Goal: Task Accomplishment & Management: Complete application form

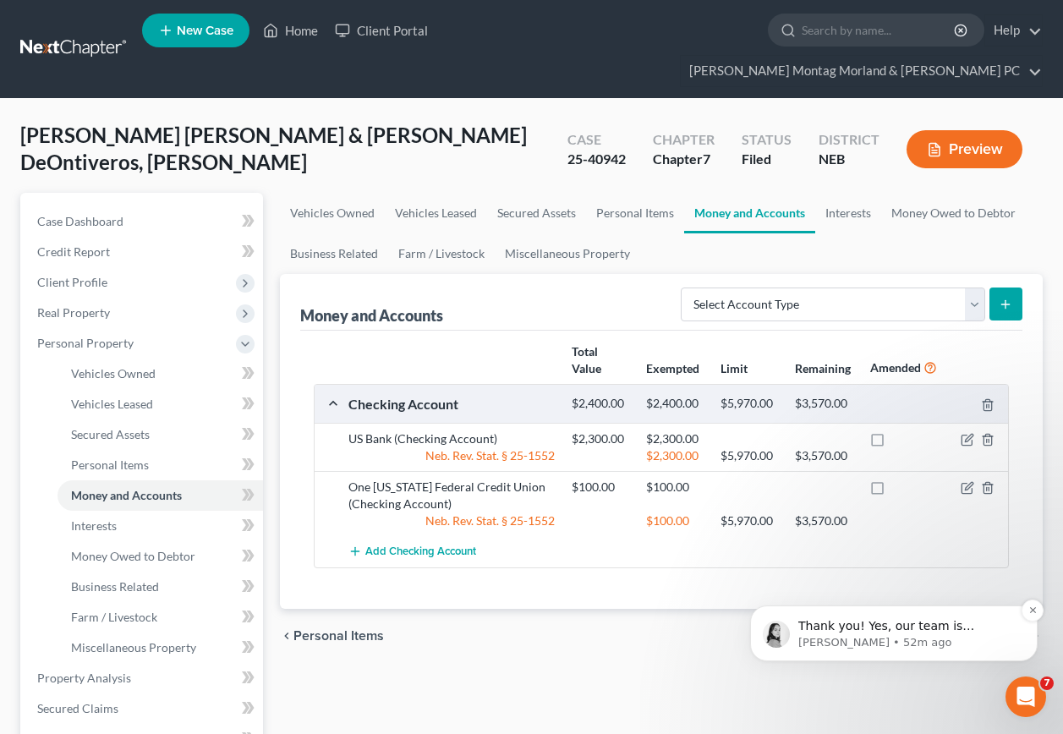
click at [940, 627] on span "Thank you! Yes, our team is continuing to try to roll out updates to mitigate t…" at bounding box center [906, 727] width 217 height 216
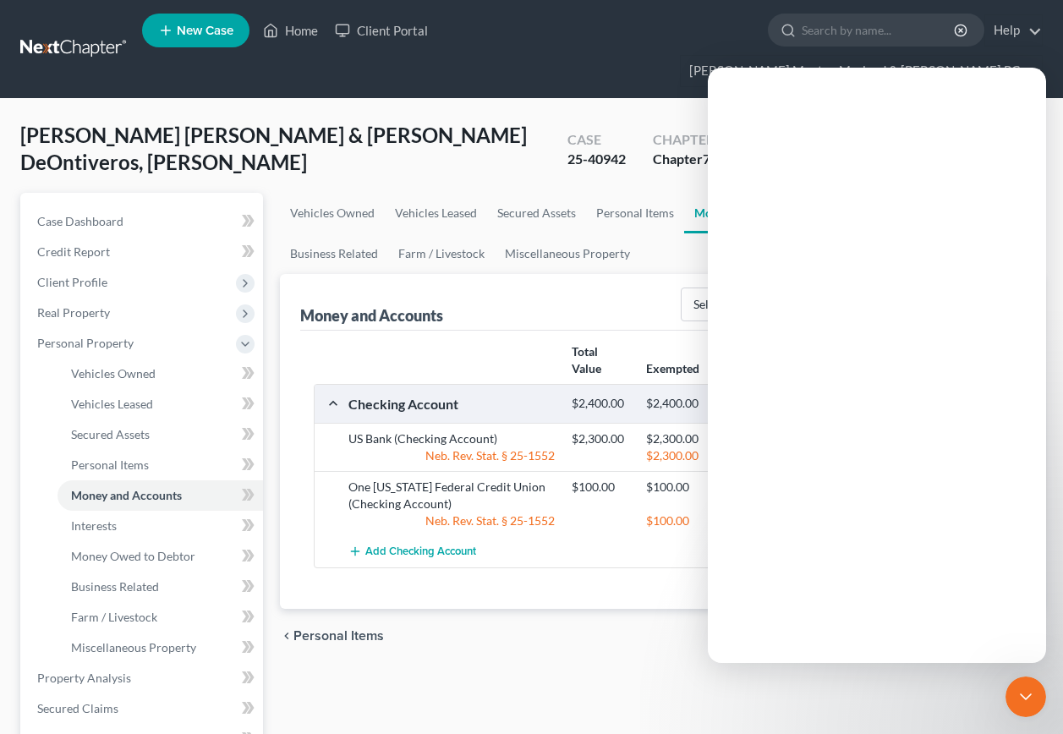
click at [947, 626] on div "Intercom messenger" at bounding box center [877, 392] width 338 height 541
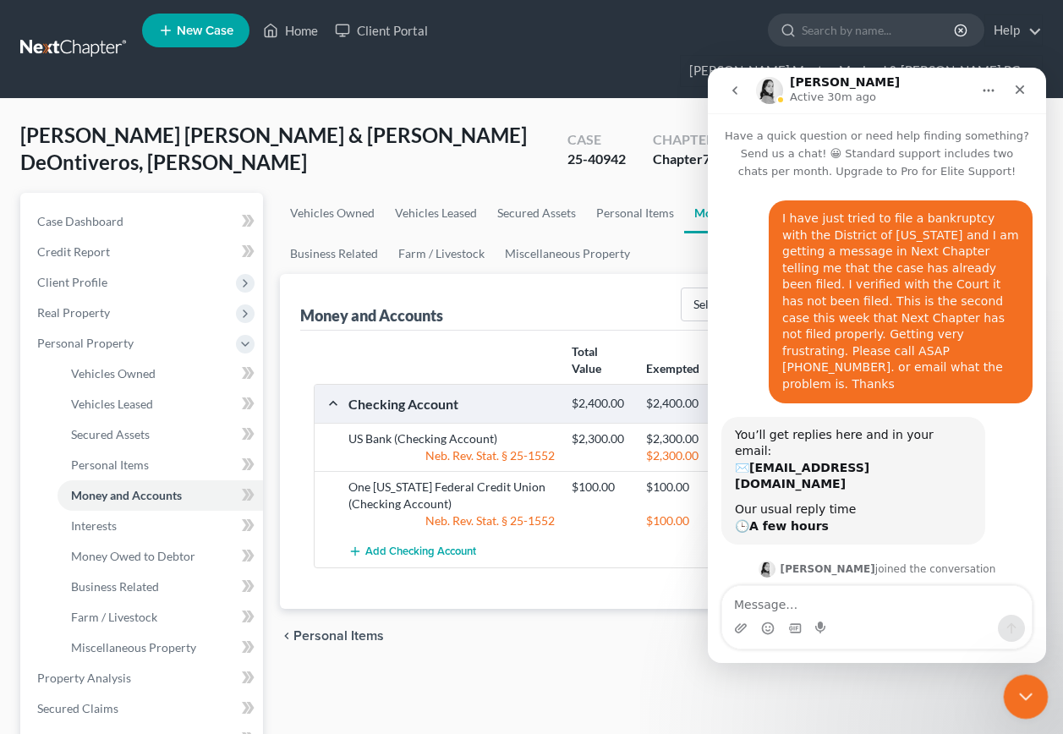
scroll to position [3, 0]
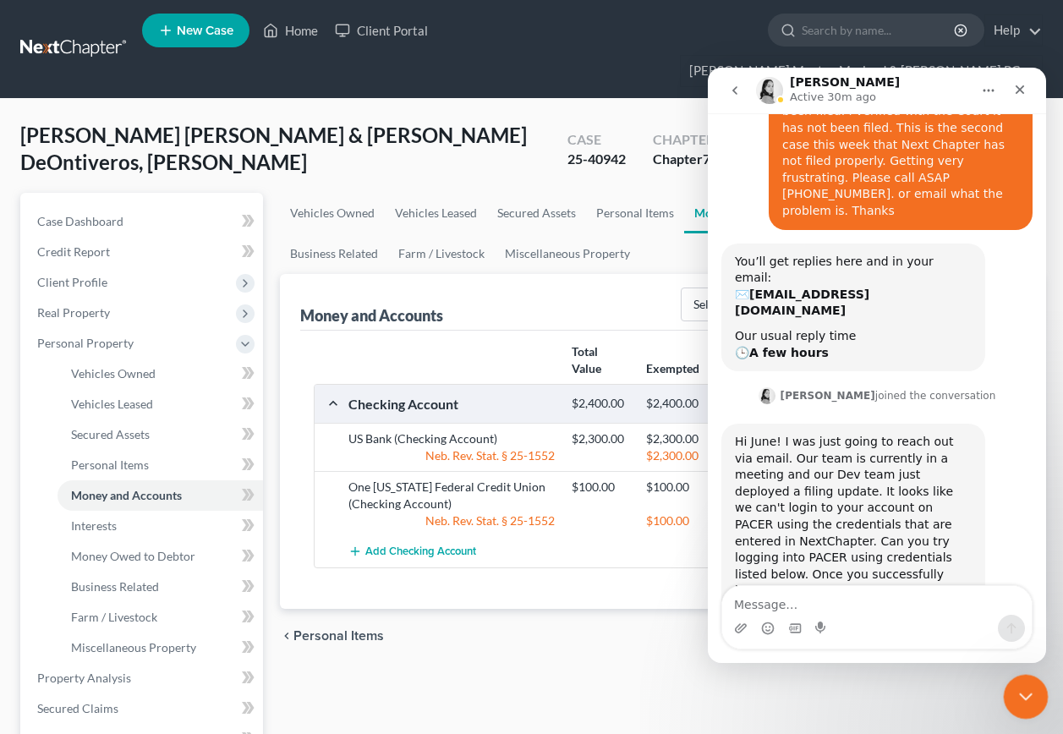
click at [1014, 687] on icon "Close Intercom Messenger" at bounding box center [1023, 694] width 20 height 20
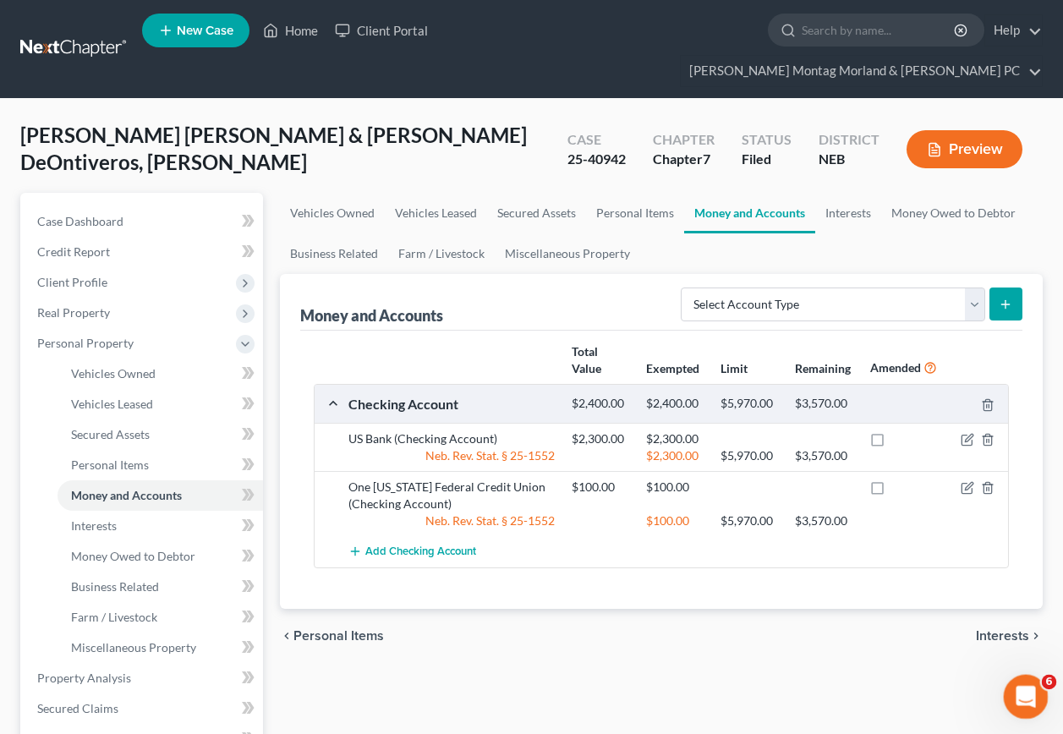
scroll to position [1275, 0]
click at [1027, 694] on icon "Open Intercom Messenger" at bounding box center [1024, 695] width 28 height 28
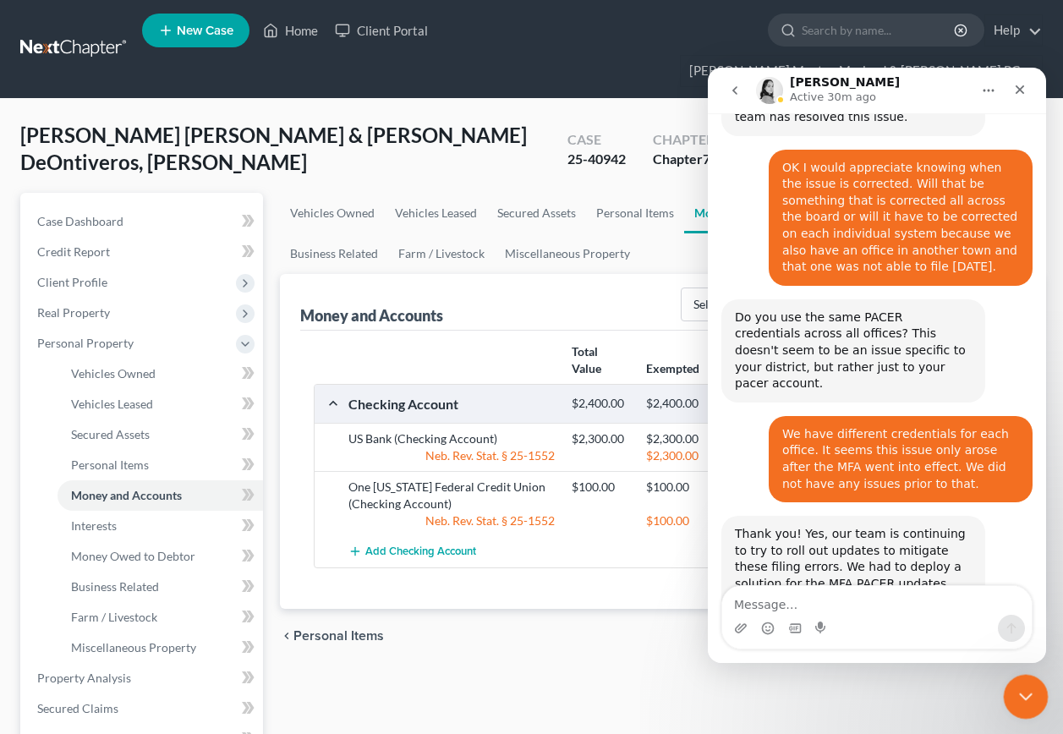
scroll to position [1247, 0]
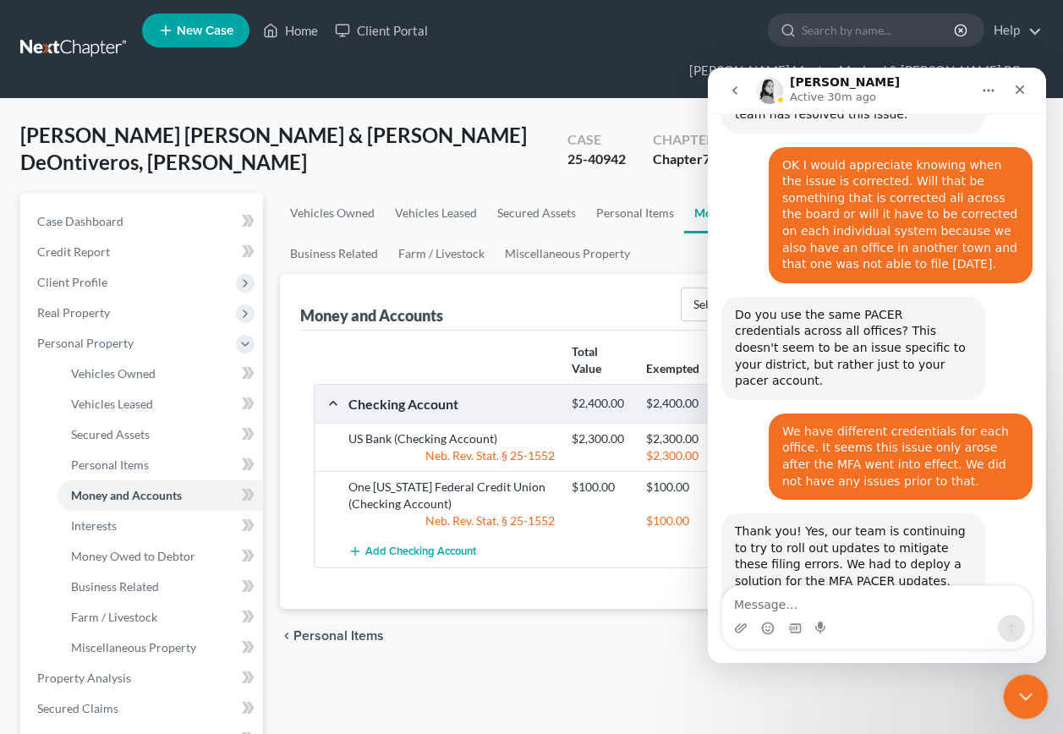
click at [1028, 691] on icon "Close Intercom Messenger" at bounding box center [1023, 694] width 20 height 20
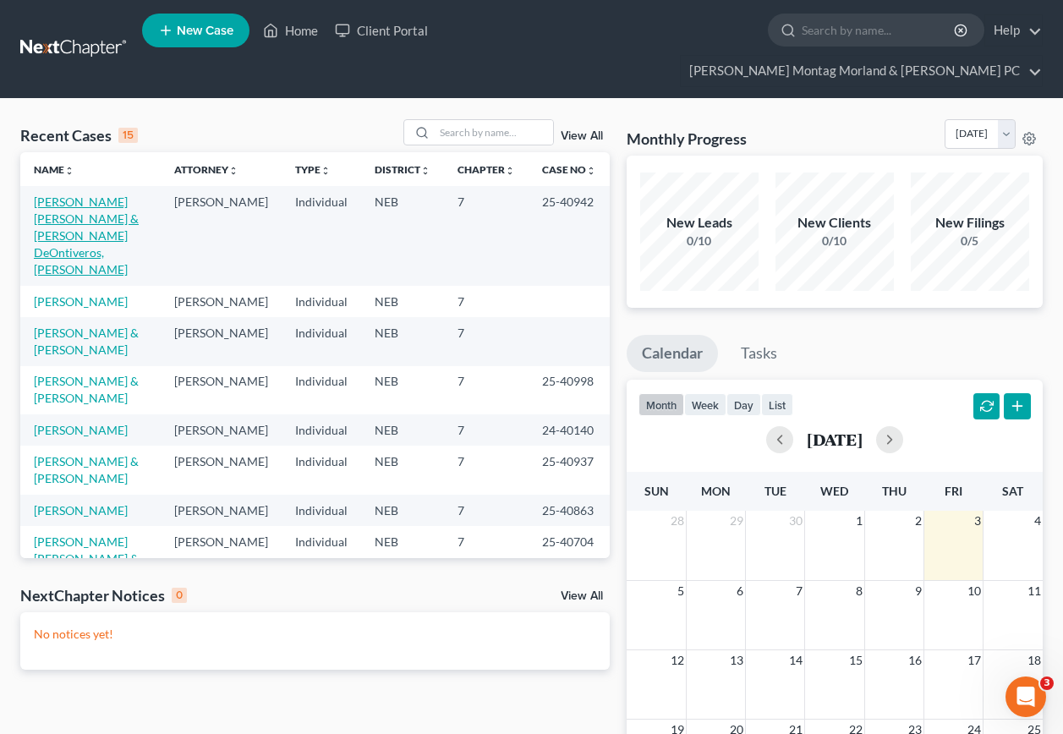
click at [68, 198] on link "[PERSON_NAME] [PERSON_NAME] & [PERSON_NAME] DeOntiveros, [PERSON_NAME]" at bounding box center [86, 235] width 105 height 82
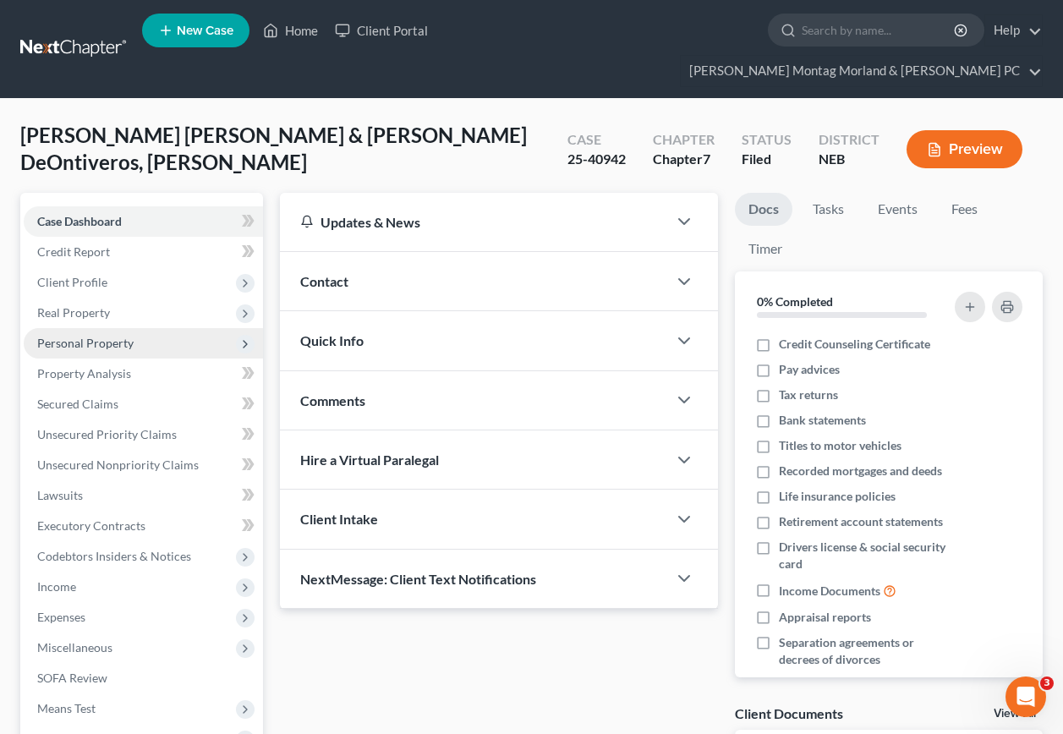
click at [86, 336] on span "Personal Property" at bounding box center [85, 343] width 96 height 14
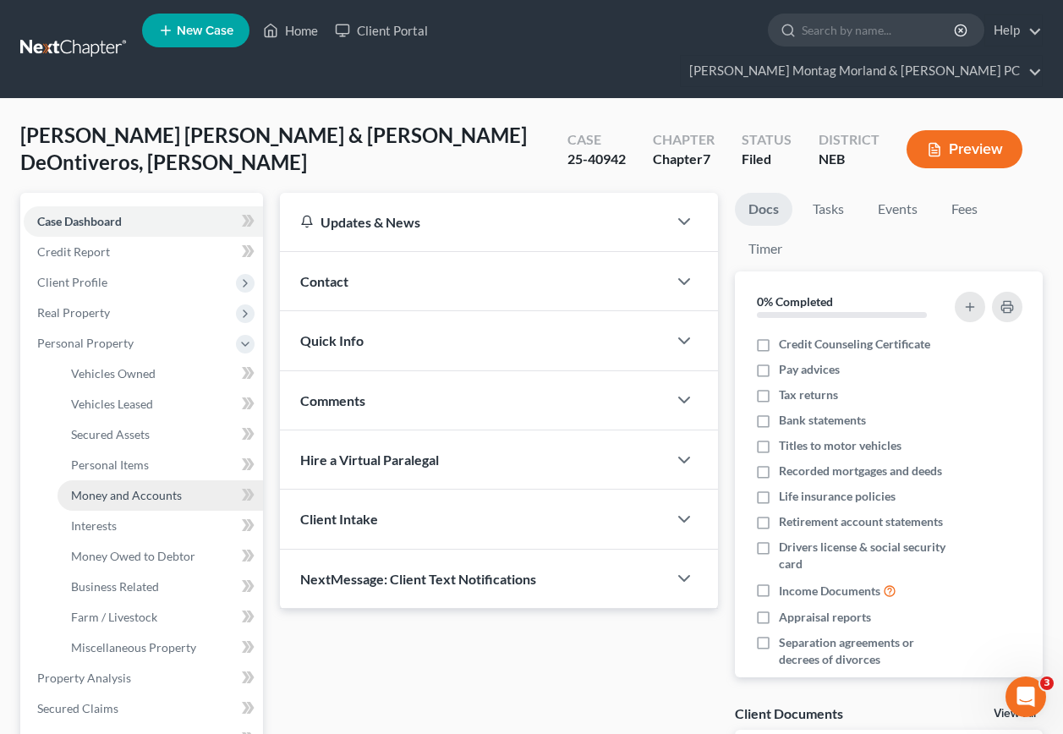
click at [120, 488] on span "Money and Accounts" at bounding box center [126, 495] width 111 height 14
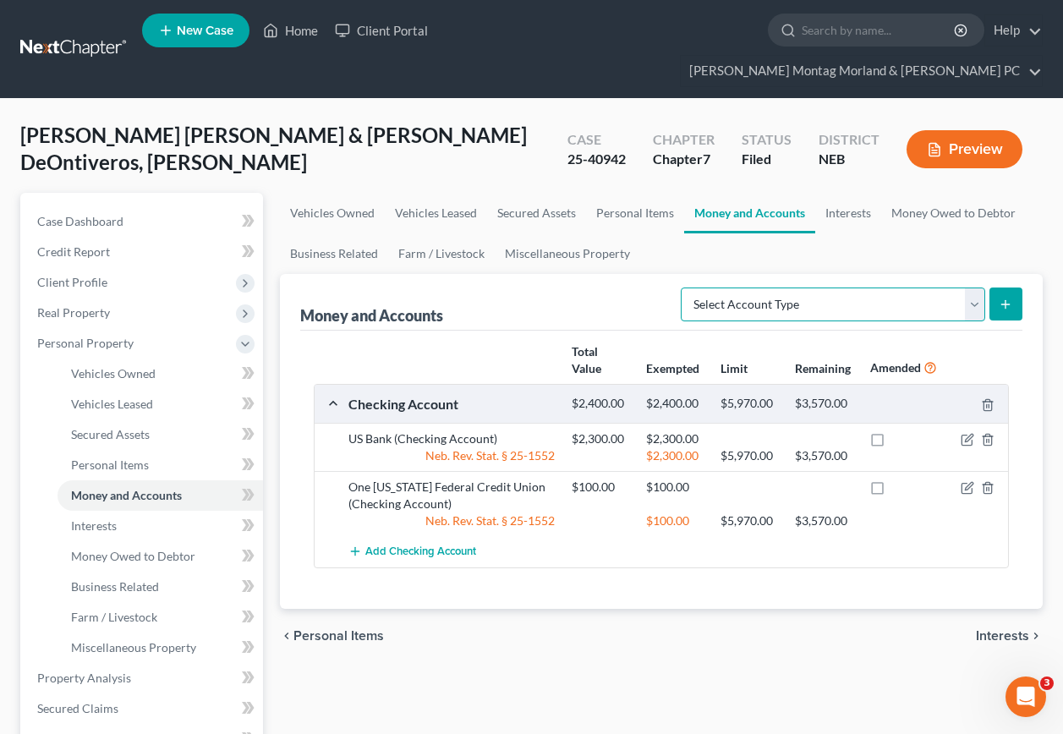
drag, startPoint x: 975, startPoint y: 275, endPoint x: 935, endPoint y: 286, distance: 41.2
click at [975, 288] on select "Select Account Type Brokerage Cash on Hand Certificates of Deposit Checking Acc…" at bounding box center [833, 305] width 304 height 34
select select "checking"
click at [684, 288] on select "Select Account Type Brokerage Cash on Hand Certificates of Deposit Checking Acc…" at bounding box center [833, 305] width 304 height 34
click at [1007, 298] on icon "submit" at bounding box center [1006, 305] width 14 height 14
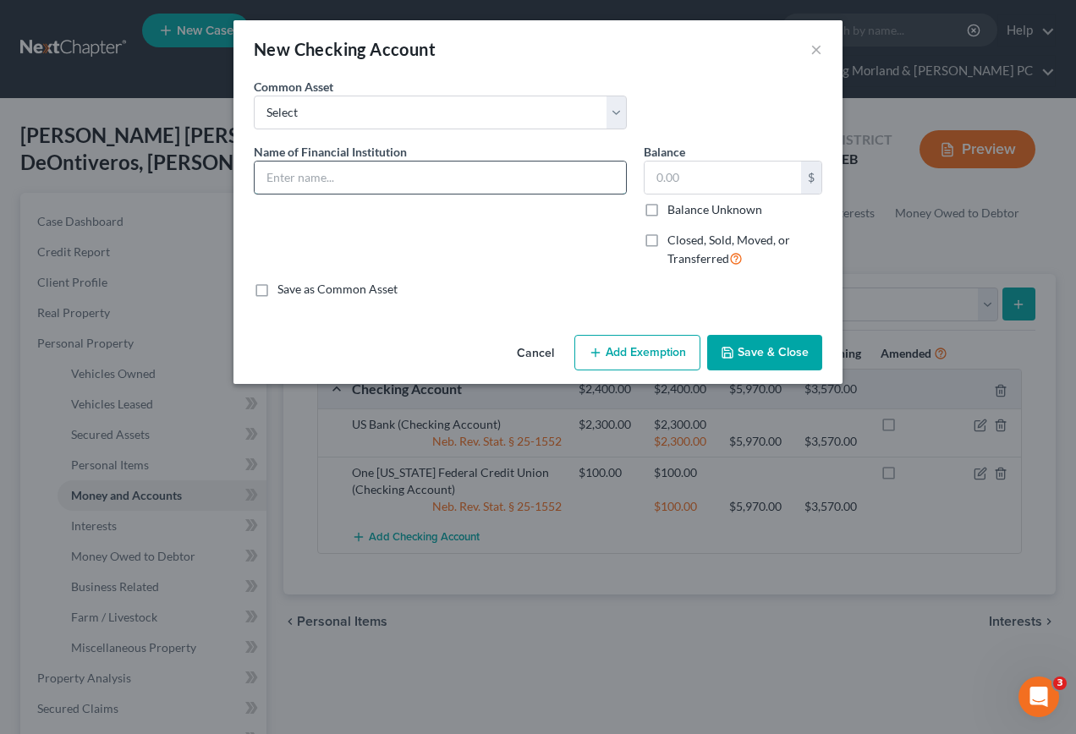
drag, startPoint x: 327, startPoint y: 172, endPoint x: 346, endPoint y: 169, distance: 18.8
click at [328, 167] on input "text" at bounding box center [440, 178] width 371 height 32
type input "US Bank"
drag, startPoint x: 696, startPoint y: 174, endPoint x: 695, endPoint y: 158, distance: 16.1
click at [695, 168] on input "text" at bounding box center [722, 178] width 156 height 32
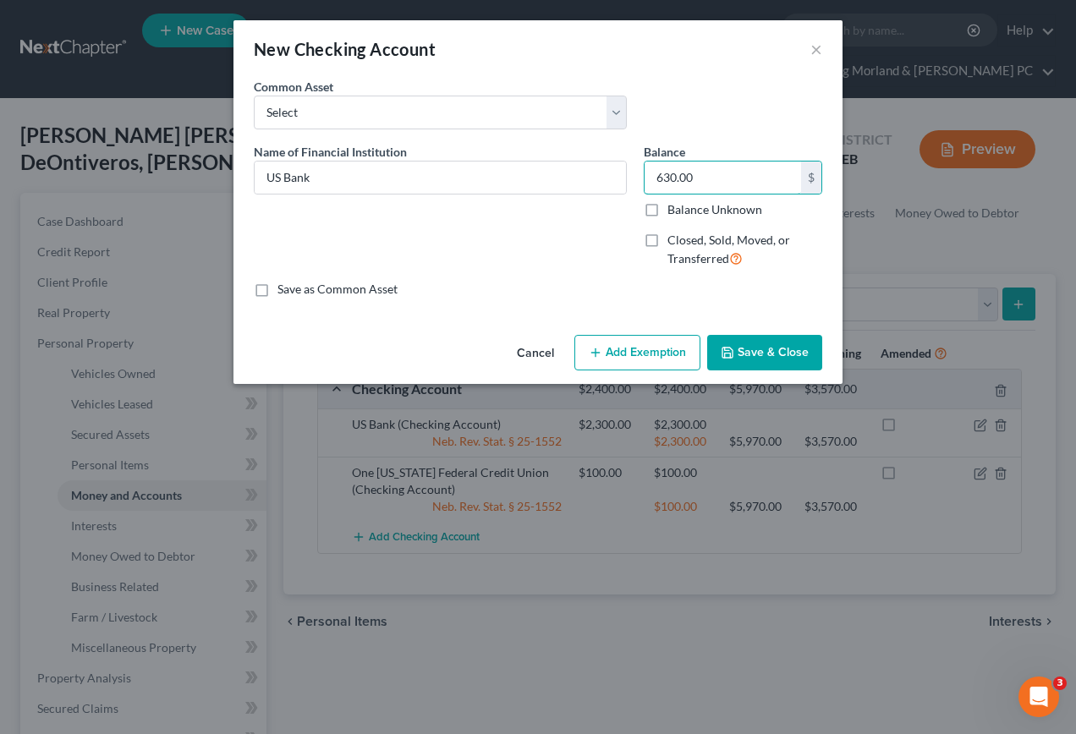
type input "630.00"
click at [619, 355] on button "Add Exemption" at bounding box center [637, 353] width 126 height 36
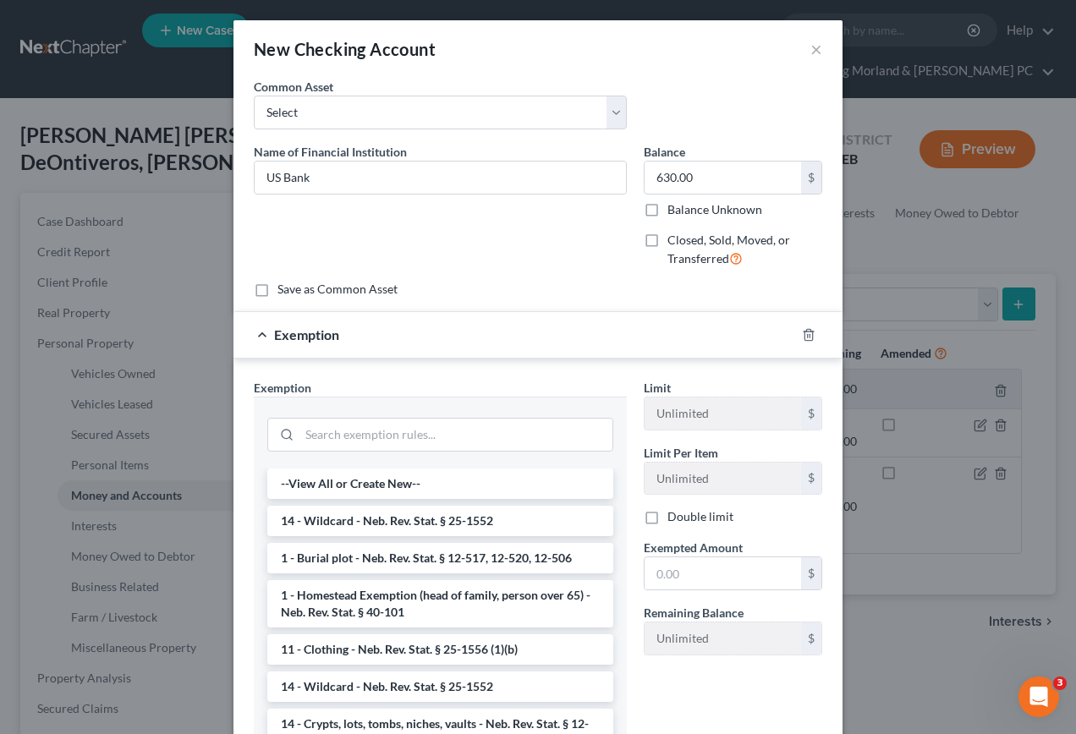
click at [323, 509] on li "14 - Wildcard - Neb. Rev. Stat. § 25-1552" at bounding box center [440, 521] width 346 height 30
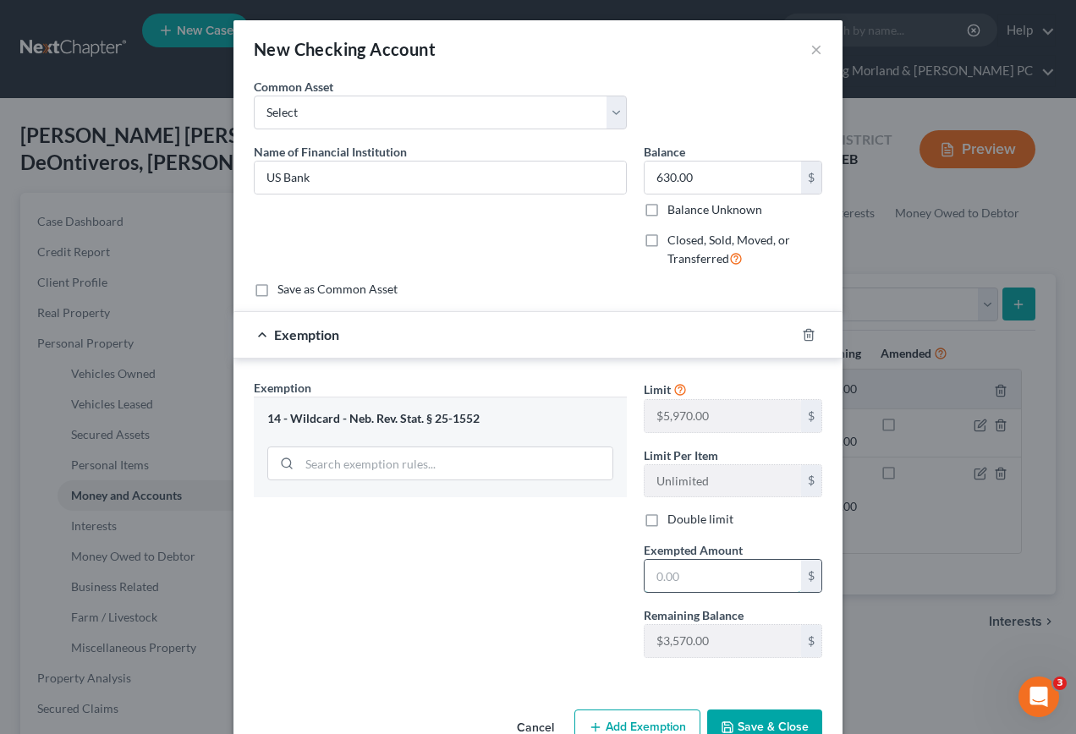
click at [702, 574] on input "text" at bounding box center [722, 576] width 156 height 32
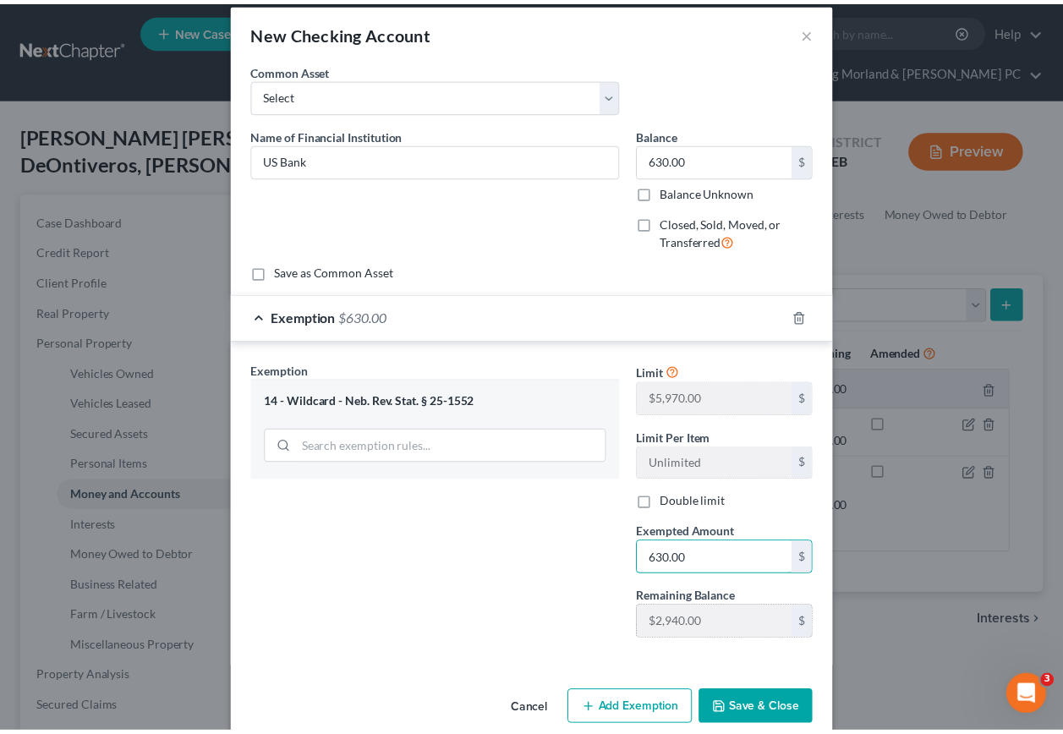
scroll to position [44, 0]
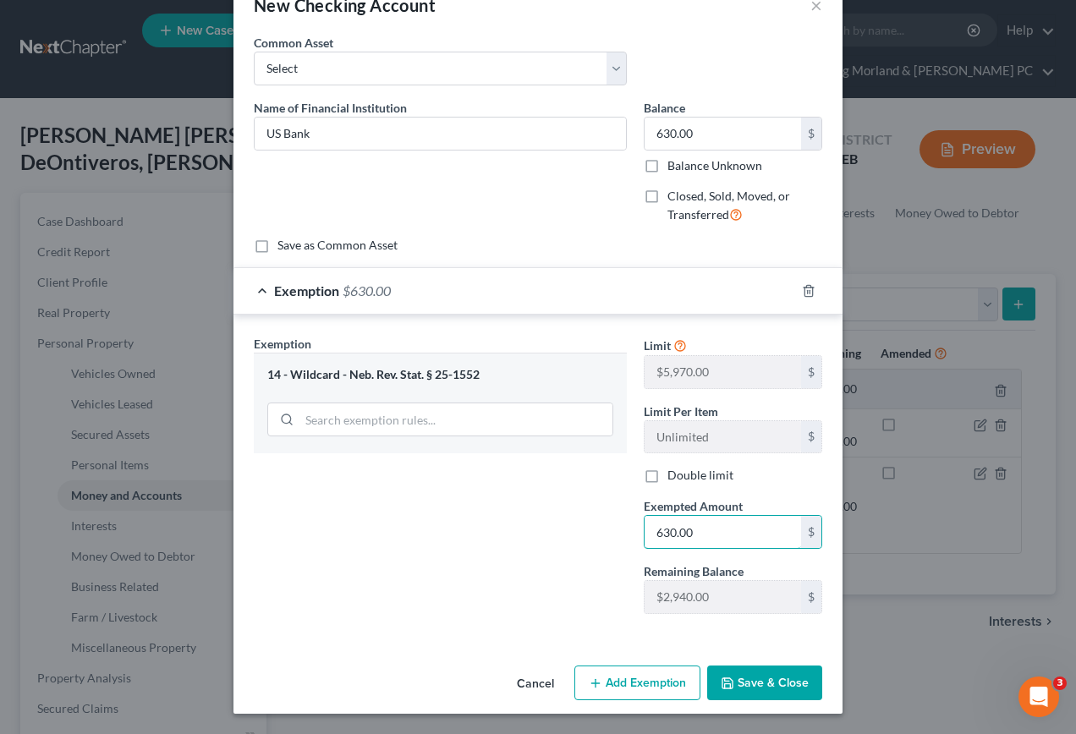
type input "630.00"
click at [756, 672] on button "Save & Close" at bounding box center [764, 683] width 115 height 36
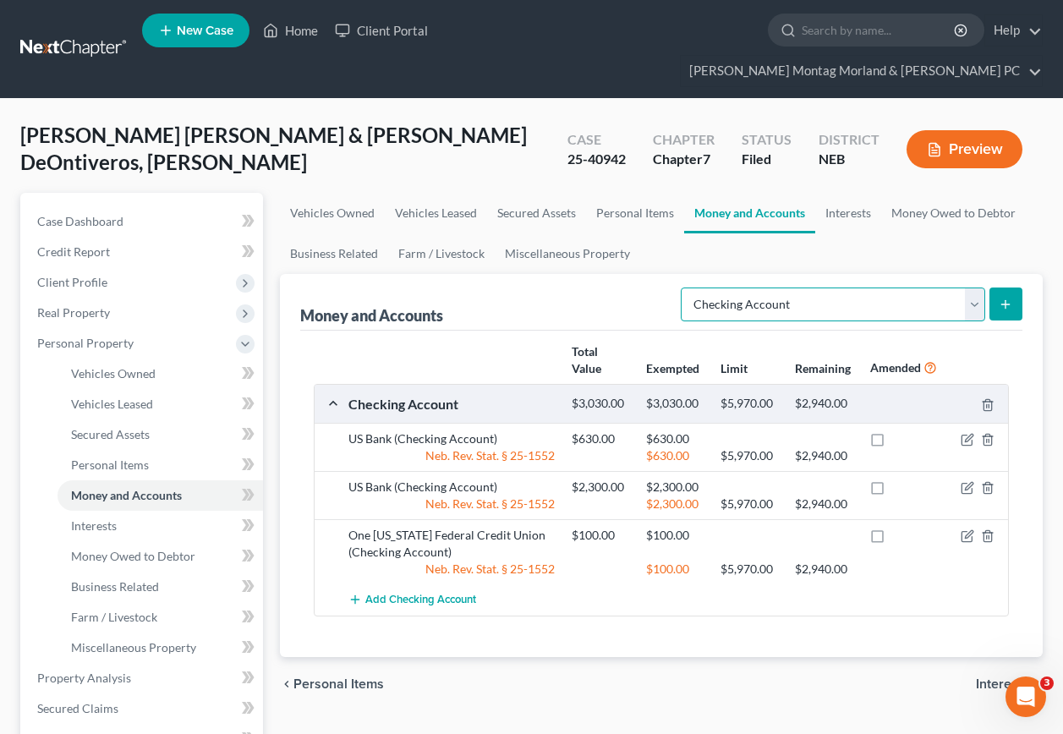
click at [971, 288] on select "Select Account Type Brokerage Cash on Hand Certificates of Deposit Checking Acc…" at bounding box center [833, 305] width 304 height 34
select select "savings"
click at [684, 288] on select "Select Account Type Brokerage Cash on Hand Certificates of Deposit Checking Acc…" at bounding box center [833, 305] width 304 height 34
click at [1017, 288] on button "submit" at bounding box center [1005, 304] width 33 height 33
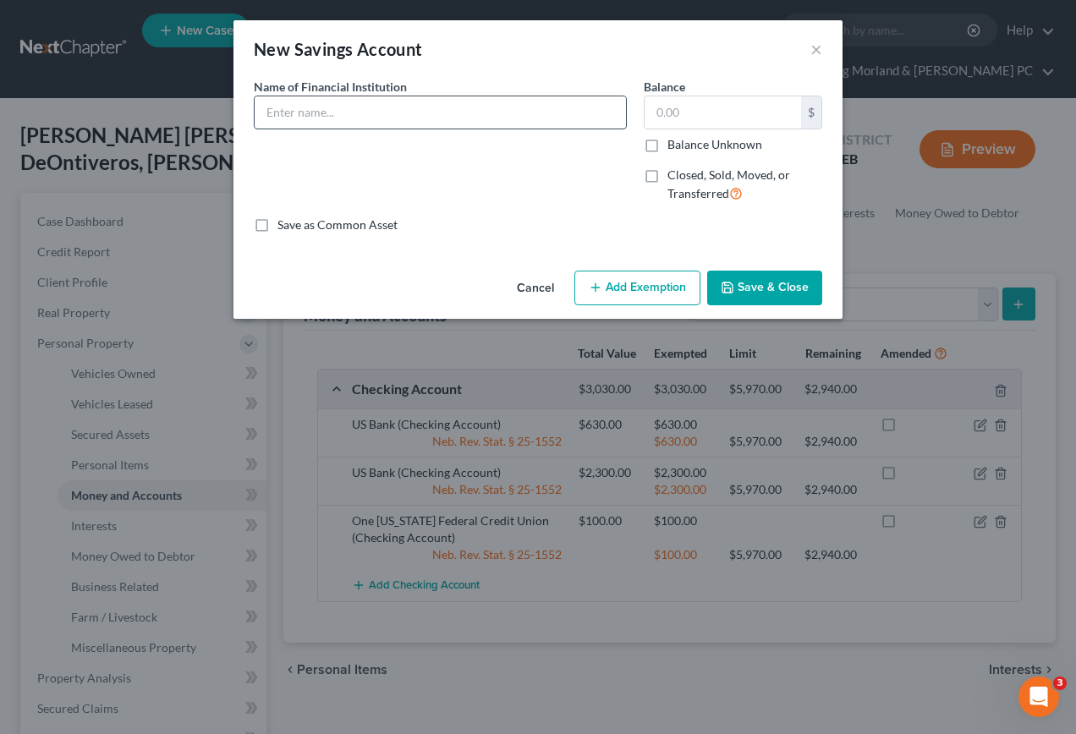
click at [331, 109] on input "text" at bounding box center [440, 112] width 371 height 32
type input "I"
type input "US Bank"
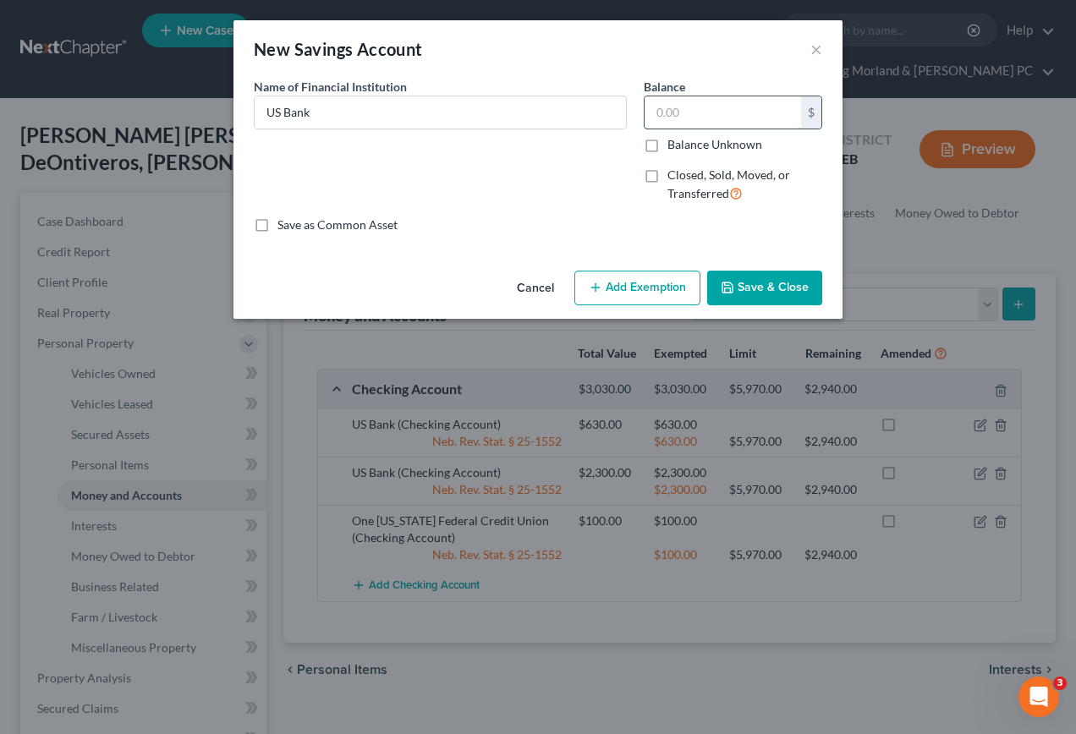
click at [720, 123] on input "text" at bounding box center [722, 112] width 156 height 32
type input "738.00"
click at [649, 286] on button "Add Exemption" at bounding box center [637, 289] width 126 height 36
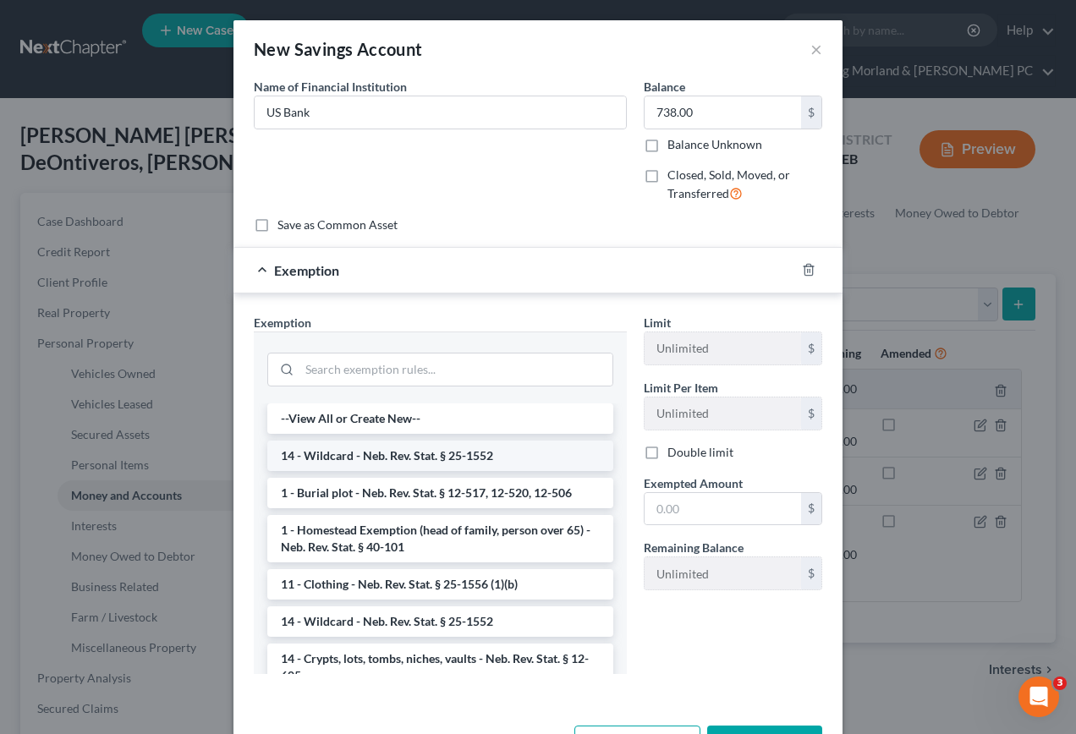
click at [317, 448] on li "14 - Wildcard - Neb. Rev. Stat. § 25-1552" at bounding box center [440, 456] width 346 height 30
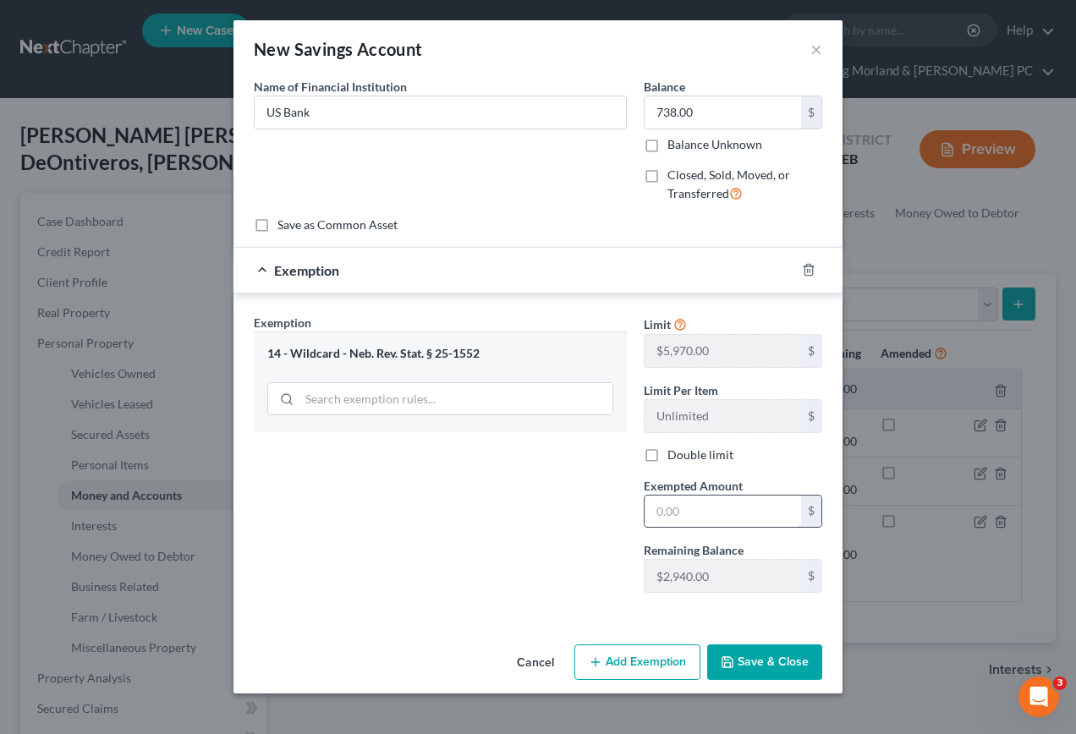
drag, startPoint x: 734, startPoint y: 516, endPoint x: 753, endPoint y: 512, distance: 19.1
click at [735, 516] on input "text" at bounding box center [722, 512] width 156 height 32
type input "738.00"
click at [773, 658] on button "Save & Close" at bounding box center [764, 662] width 115 height 36
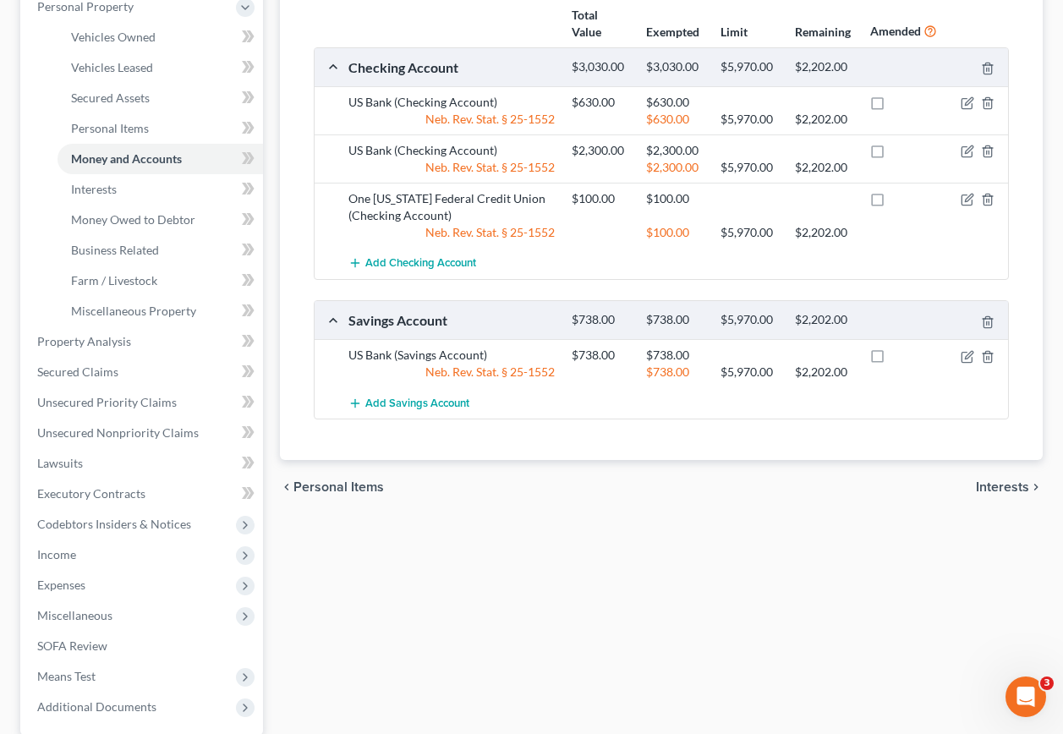
scroll to position [469, 0]
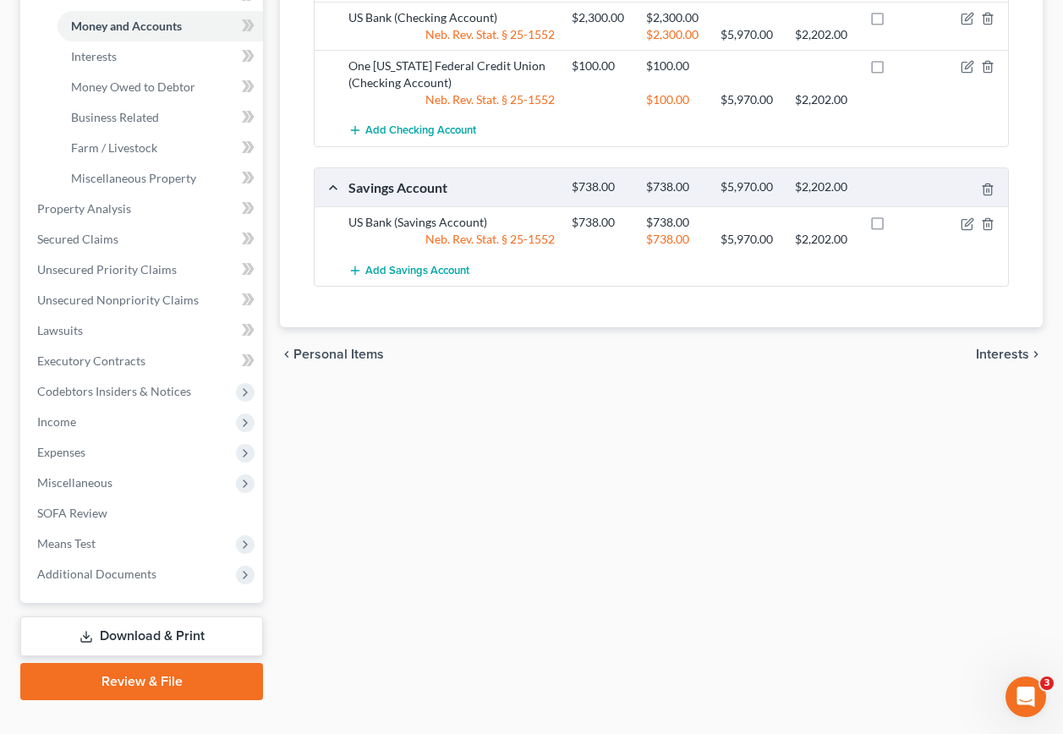
click at [133, 616] on link "Download & Print" at bounding box center [141, 636] width 243 height 40
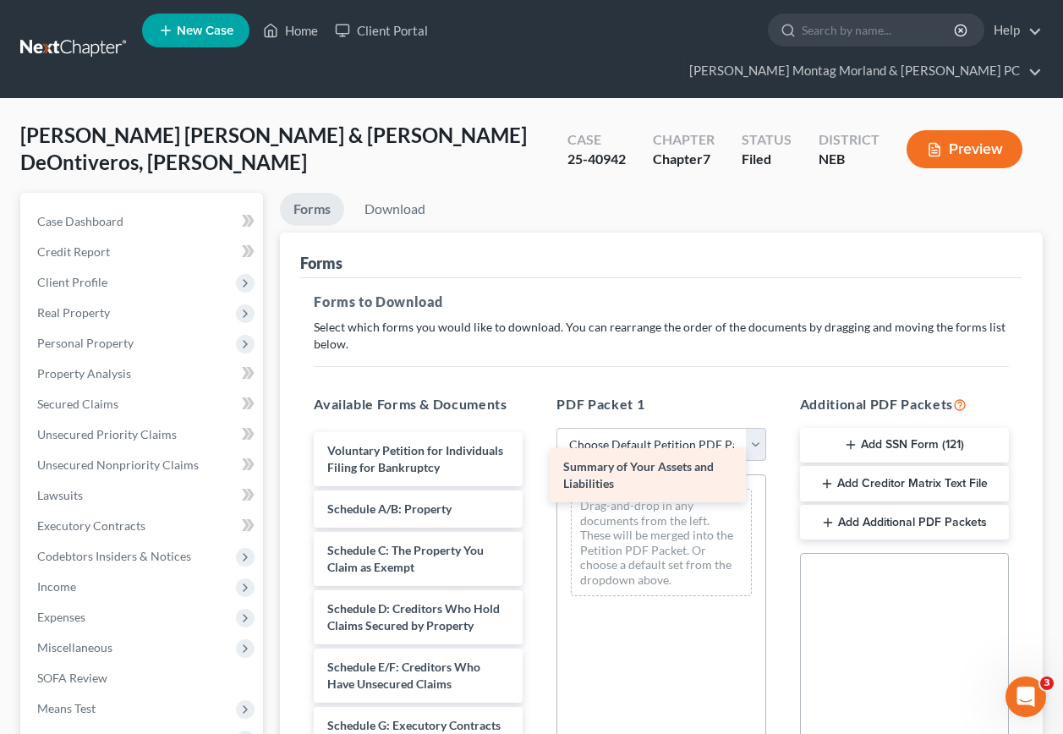
drag, startPoint x: 377, startPoint y: 496, endPoint x: 614, endPoint y: 463, distance: 238.9
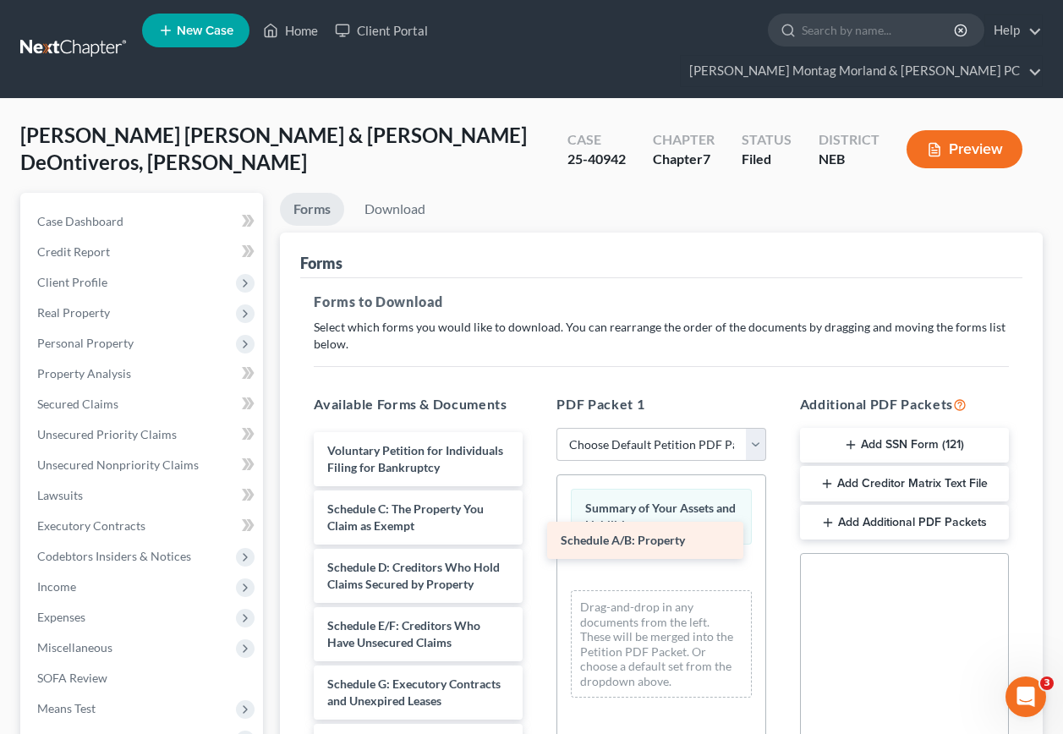
drag, startPoint x: 430, startPoint y: 498, endPoint x: 673, endPoint y: 540, distance: 246.3
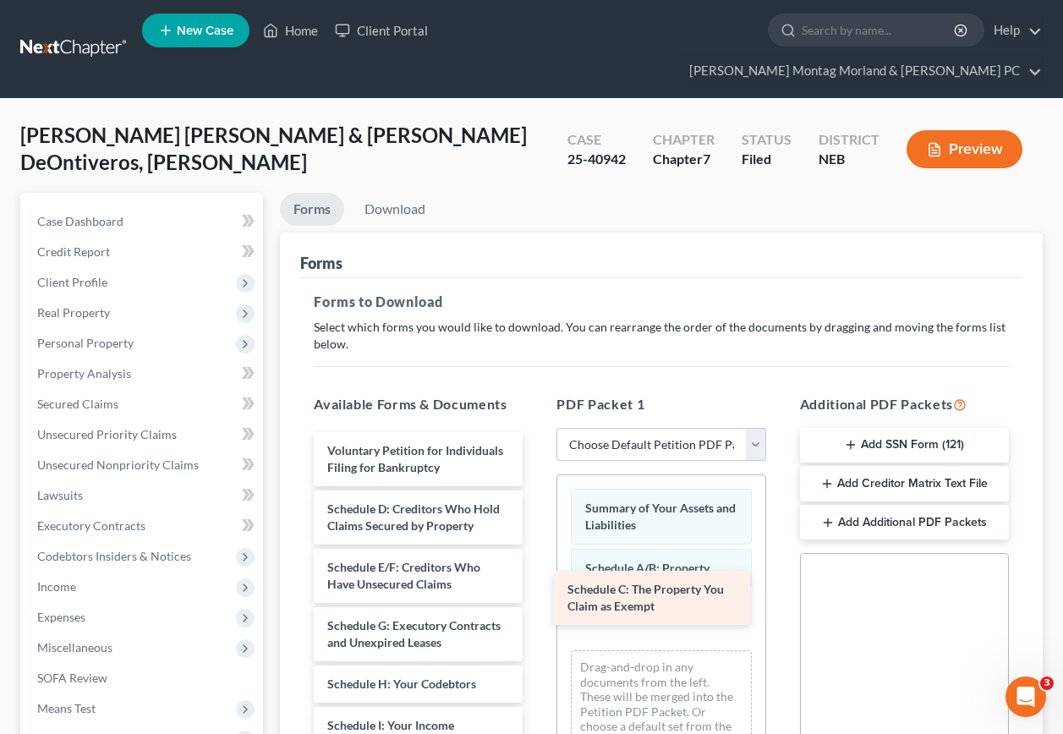
drag, startPoint x: 469, startPoint y: 489, endPoint x: 703, endPoint y: 578, distance: 249.7
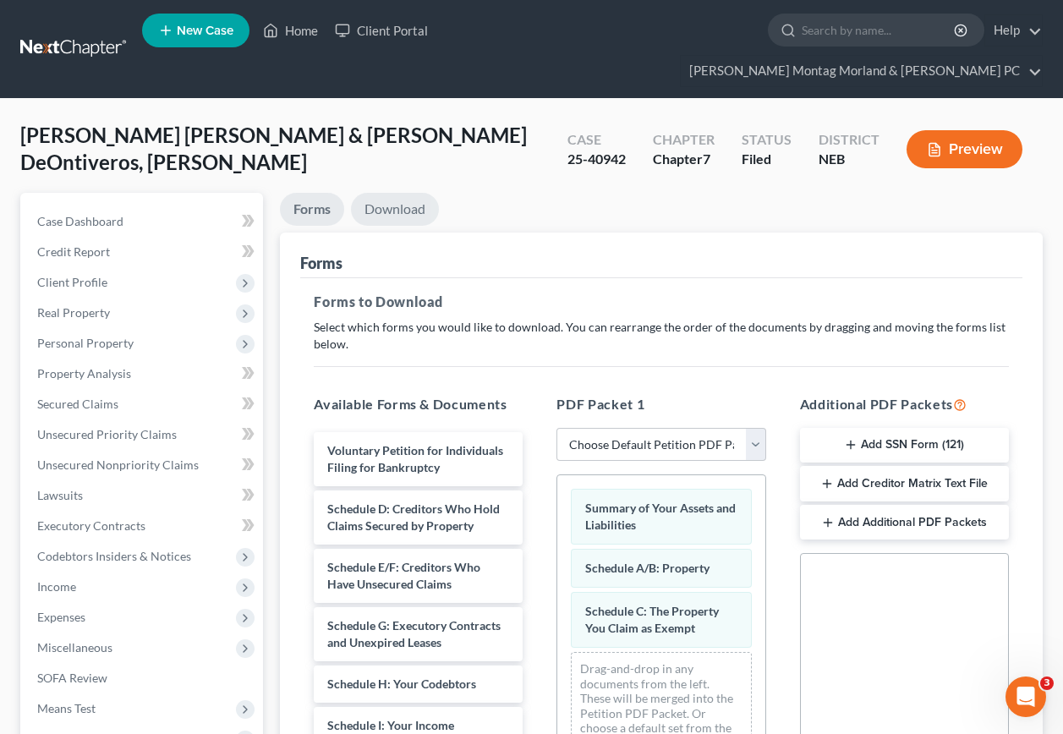
click at [388, 193] on link "Download" at bounding box center [395, 209] width 88 height 33
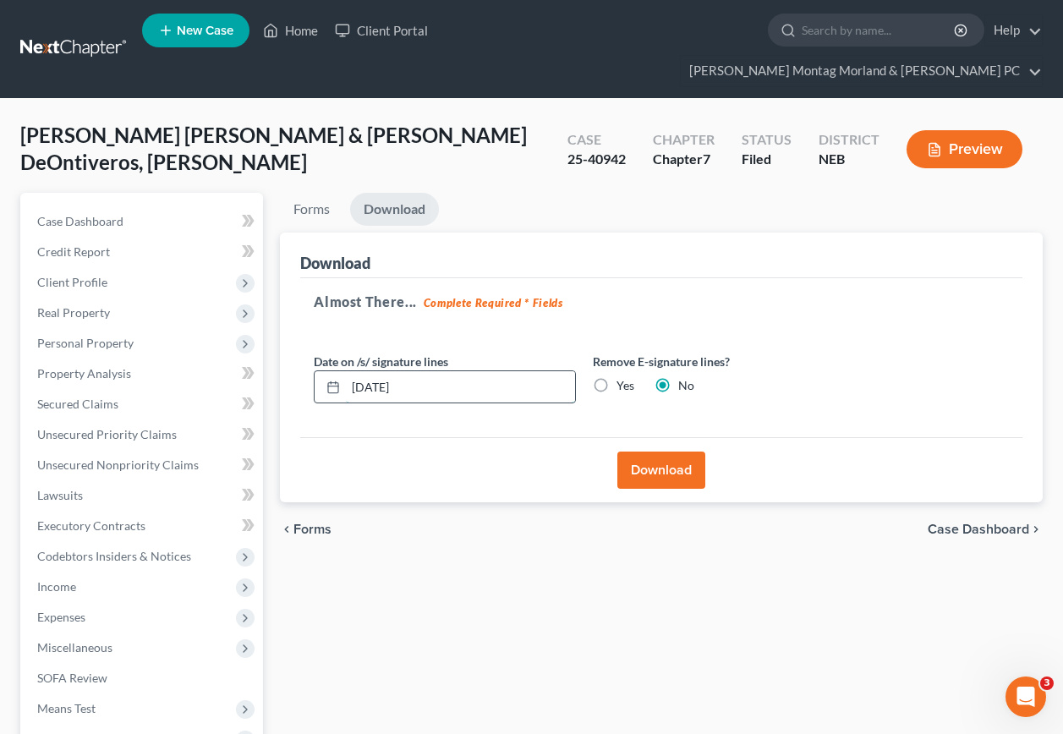
drag, startPoint x: 418, startPoint y: 354, endPoint x: 355, endPoint y: 359, distance: 62.7
click at [344, 370] on div "[DATE]" at bounding box center [445, 387] width 262 height 34
click at [616, 377] on label "Yes" at bounding box center [625, 385] width 18 height 17
click at [623, 377] on input "Yes" at bounding box center [628, 382] width 11 height 11
radio input "true"
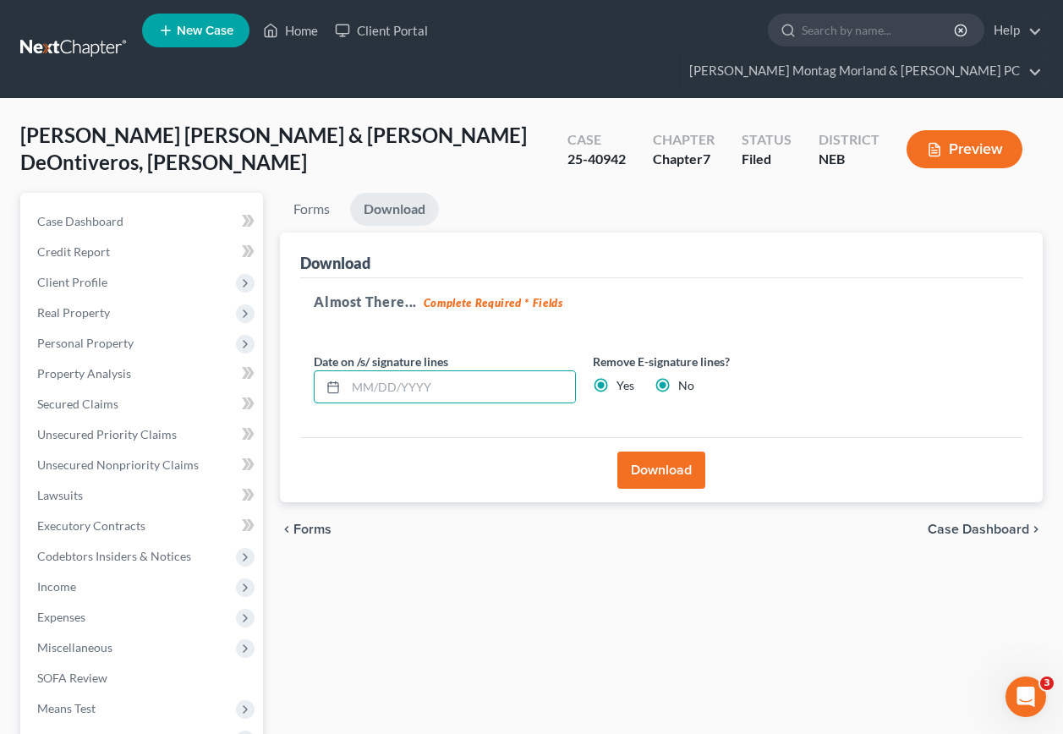
radio input "false"
click at [653, 452] on button "Download" at bounding box center [661, 470] width 88 height 37
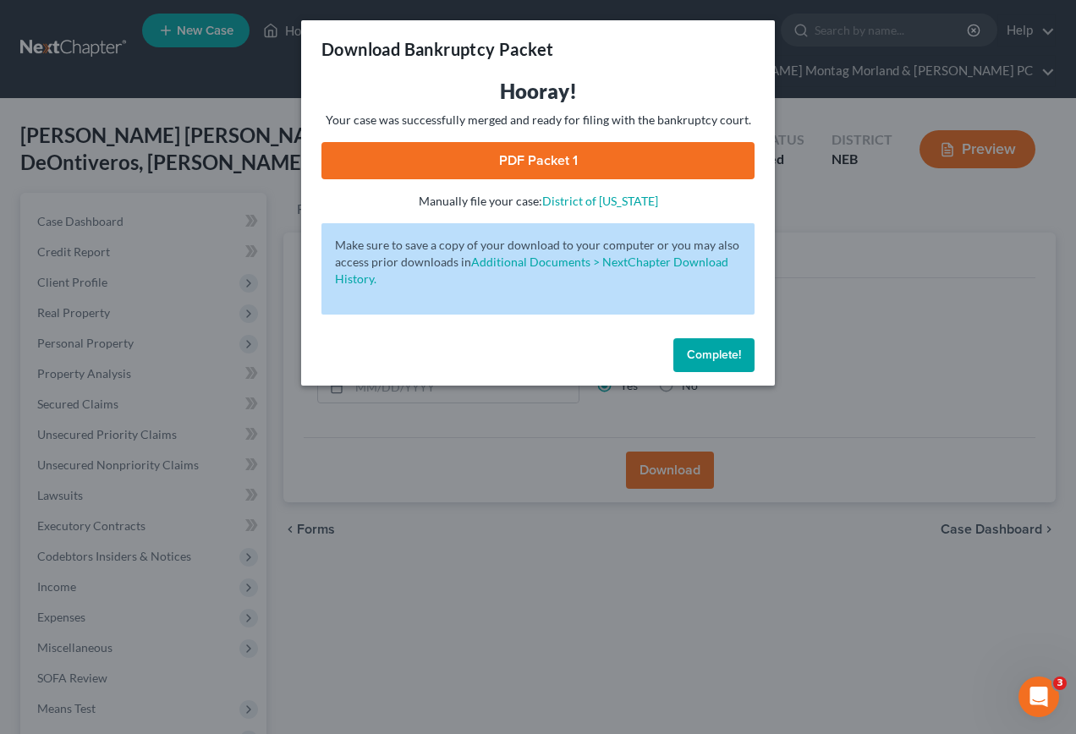
click at [577, 162] on link "PDF Packet 1" at bounding box center [537, 160] width 433 height 37
click at [709, 351] on span "Complete!" at bounding box center [714, 355] width 54 height 14
